Goal: Find specific page/section: Find specific page/section

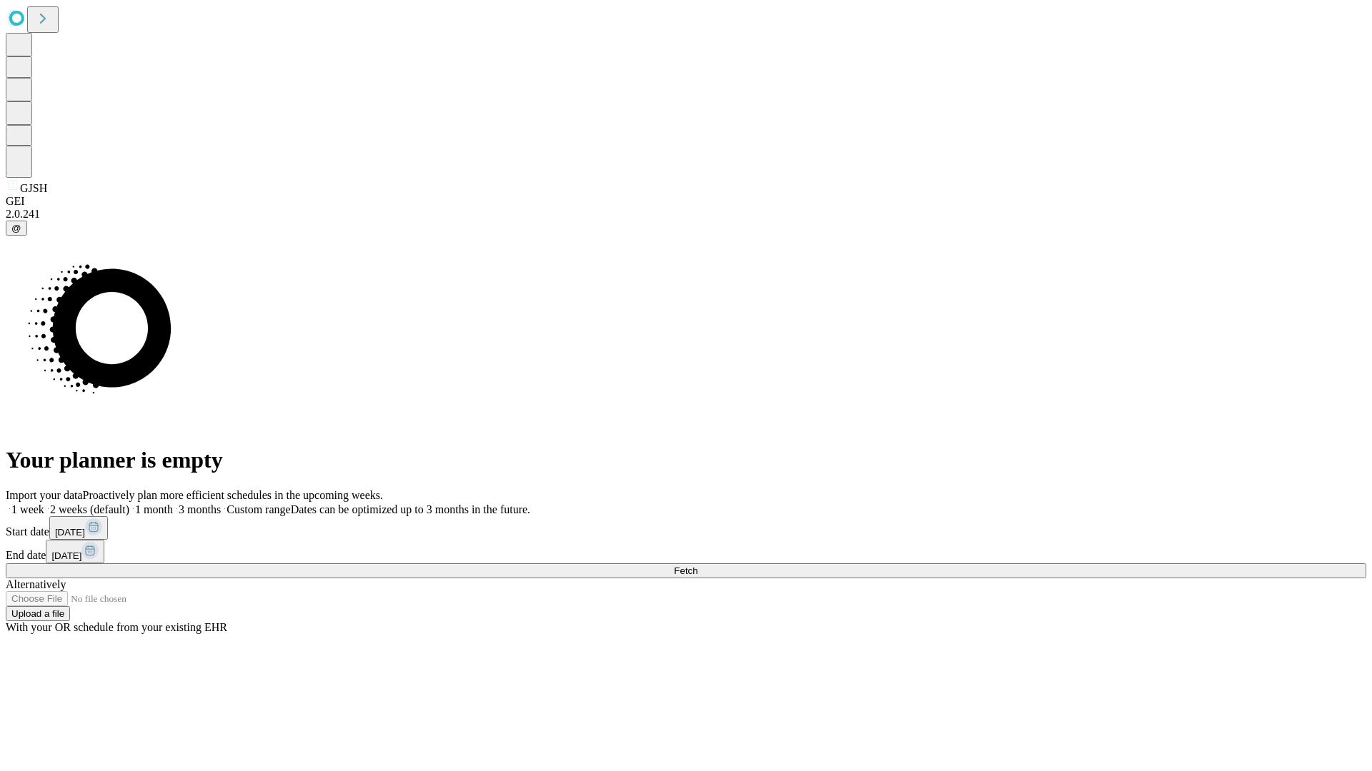
click at [697, 566] on span "Fetch" at bounding box center [686, 571] width 24 height 11
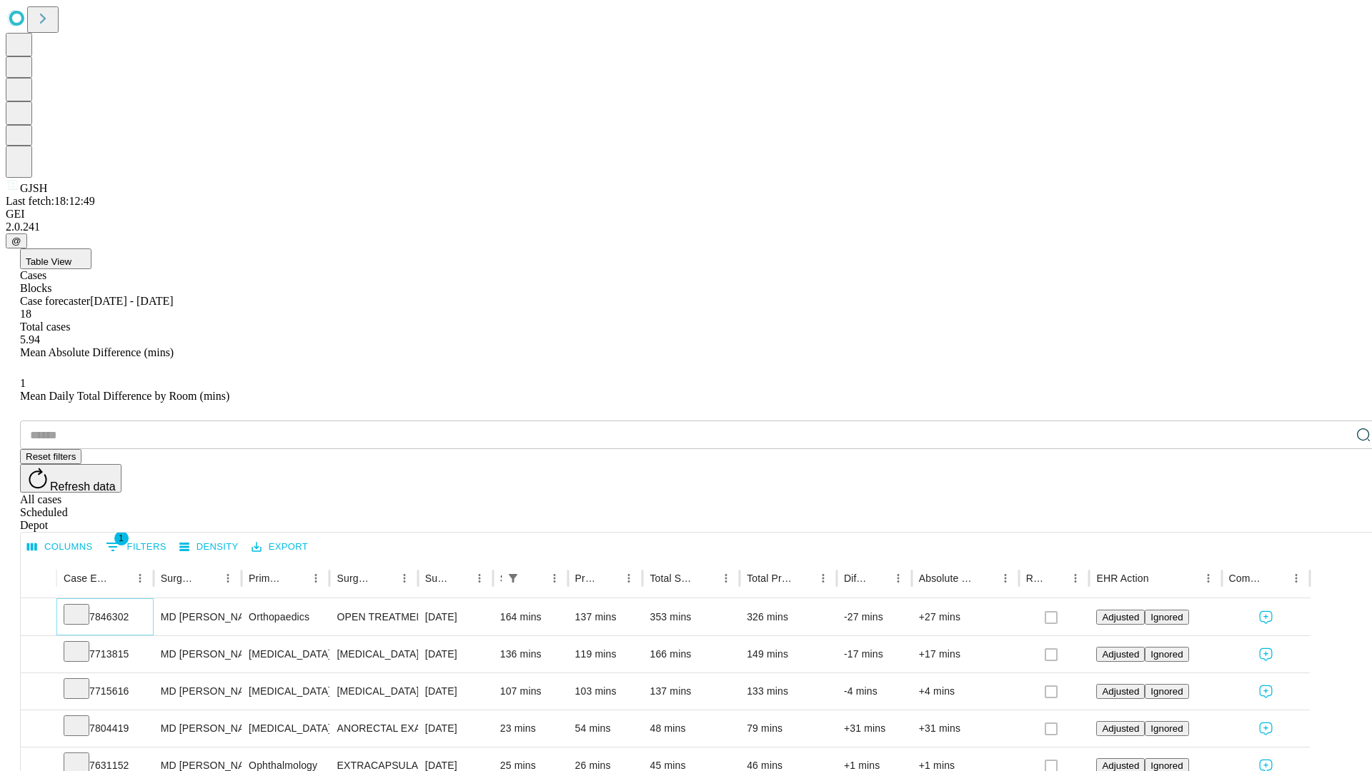
click at [84, 606] on icon at bounding box center [76, 613] width 14 height 14
